Goal: Information Seeking & Learning: Learn about a topic

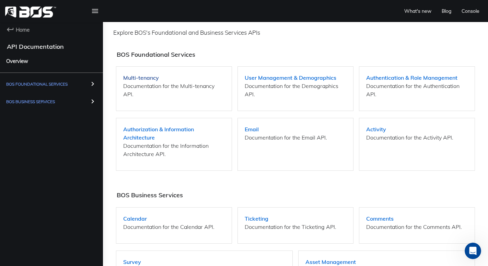
click at [136, 77] on strong "Multi-tenancy" at bounding box center [141, 77] width 36 height 7
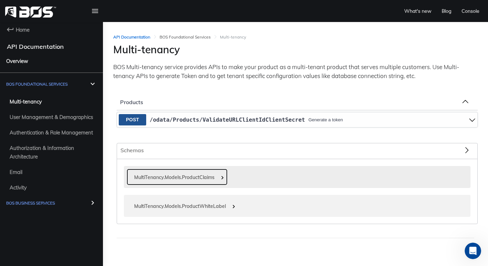
click at [185, 178] on span "MultiTenancy.Models.ProductClaims" at bounding box center [173, 177] width 84 height 6
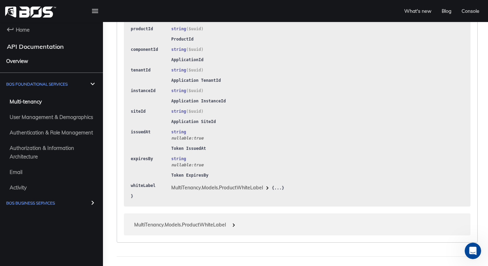
scroll to position [274, 0]
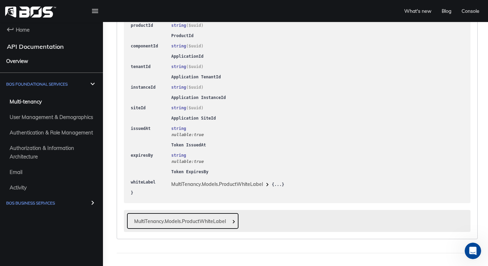
click at [166, 222] on span "MultiTenancy.Models.ProductWhiteLabel" at bounding box center [178, 221] width 95 height 6
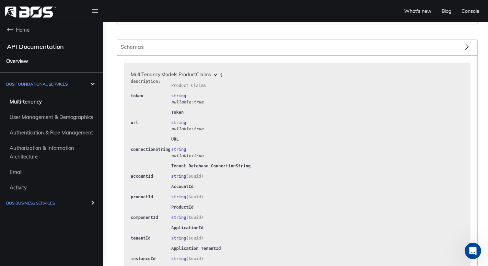
scroll to position [0, 0]
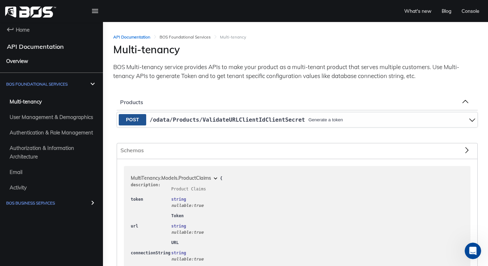
click at [34, 48] on h4 "API Documentation" at bounding box center [58, 47] width 103 height 8
click at [10, 27] on icon at bounding box center [10, 29] width 8 height 8
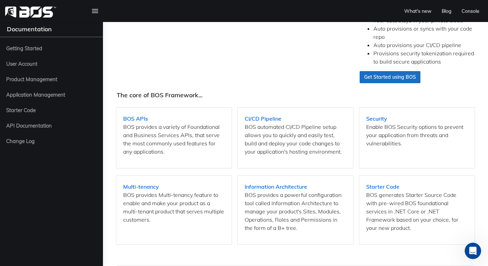
scroll to position [206, 0]
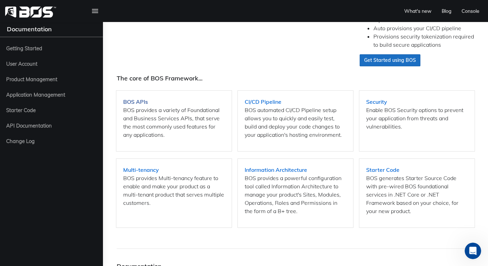
click at [134, 98] on strong "BOS APIs" at bounding box center [135, 101] width 25 height 7
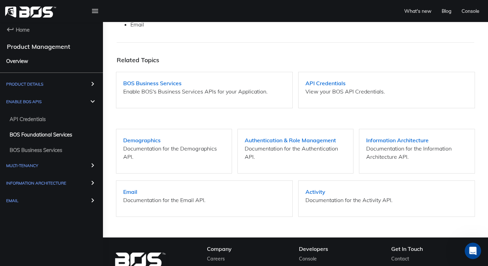
scroll to position [206, 0]
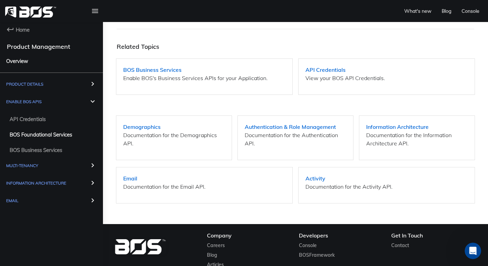
click at [397, 132] on p "Documentation for the Information Architecture API." at bounding box center [417, 139] width 102 height 16
click at [398, 125] on strong "Information Architecture" at bounding box center [397, 126] width 62 height 7
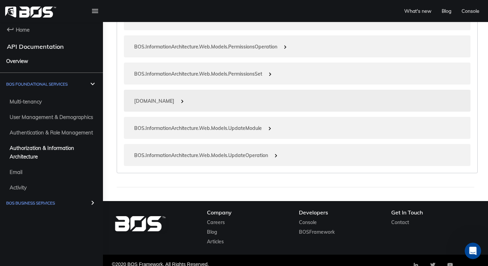
scroll to position [755, 0]
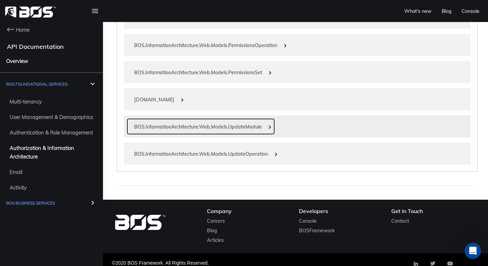
click at [212, 123] on span "BOS.InformationArchitecture.Web.Models.UpdateModule" at bounding box center [196, 126] width 131 height 6
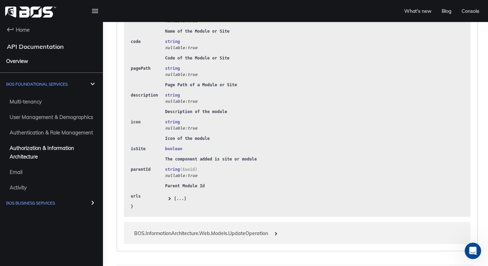
scroll to position [926, 0]
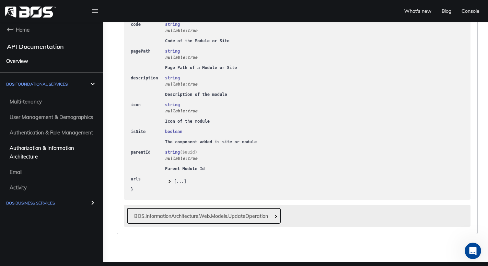
click at [226, 208] on span "BOS.InformationArchitecture.Web.Models.UpdateOperation" at bounding box center [199, 215] width 144 height 15
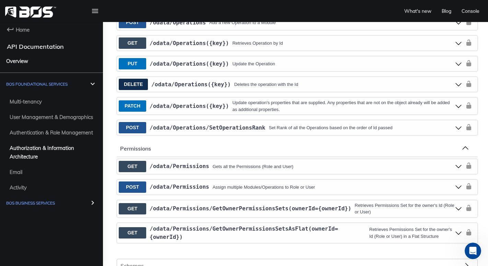
scroll to position [377, 0]
